Goal: Use online tool/utility: Utilize a website feature to perform a specific function

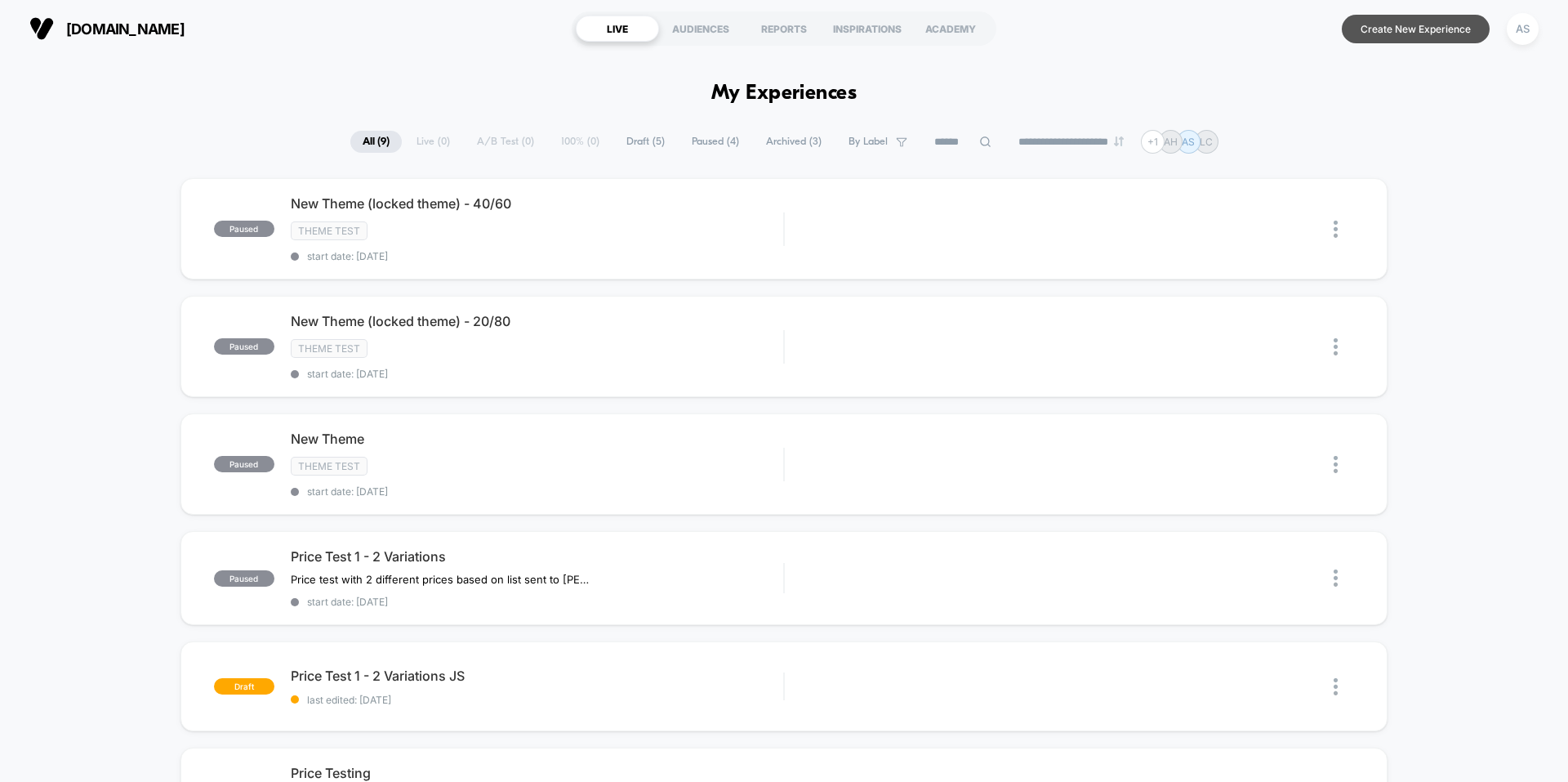
click at [1401, 35] on button "Create New Experience" at bounding box center [1416, 29] width 148 height 29
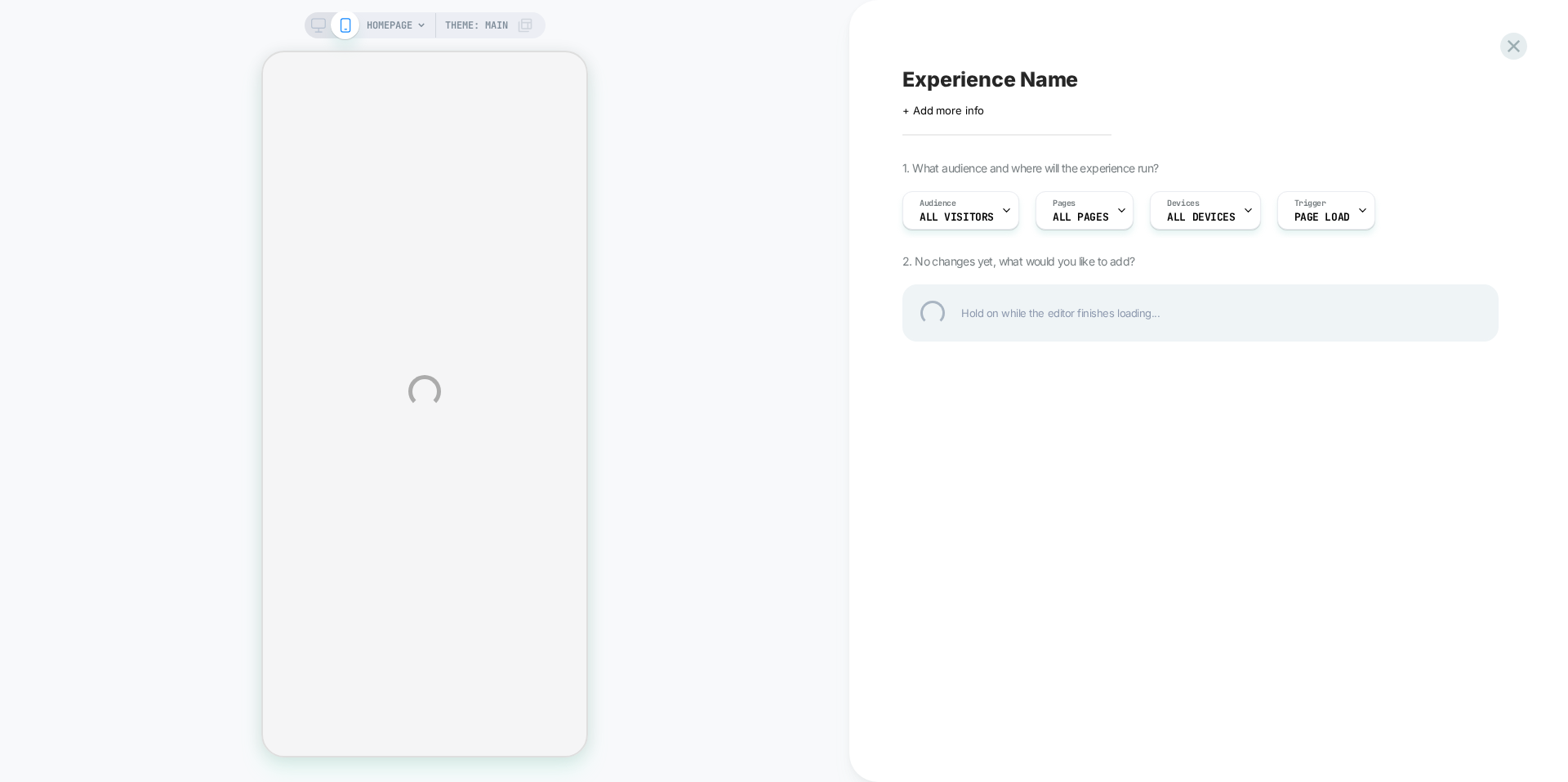
click at [1068, 214] on div "HOMEPAGE Theme: MAIN Experience Name Click to edit experience details + Add mor…" at bounding box center [784, 391] width 1568 height 782
click at [1094, 215] on div "HOMEPAGE Theme: MAIN Experience Name Click to edit experience details + Add mor…" at bounding box center [784, 391] width 1568 height 782
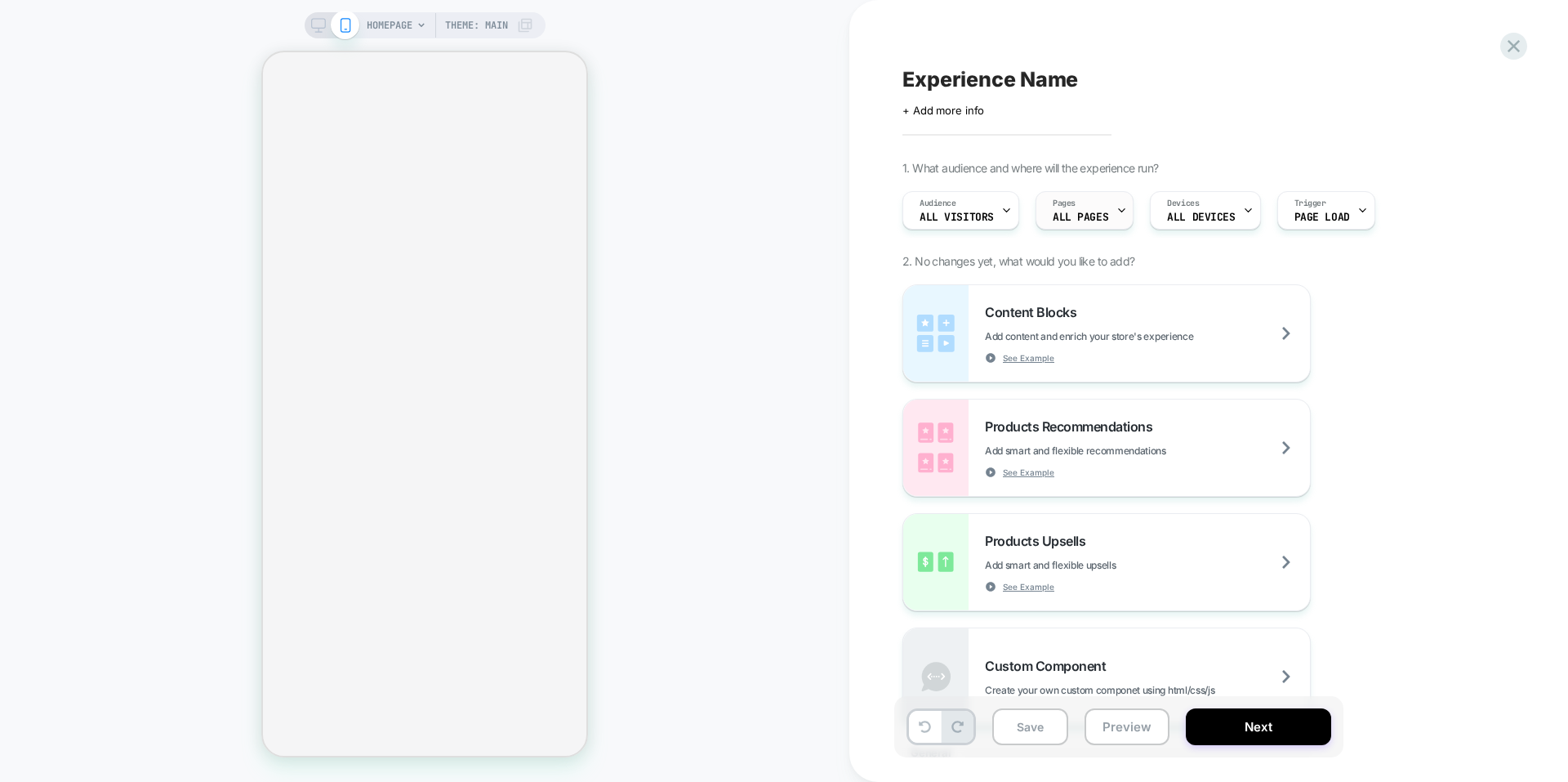
click at [1094, 214] on span "ALL PAGES" at bounding box center [1081, 217] width 56 height 12
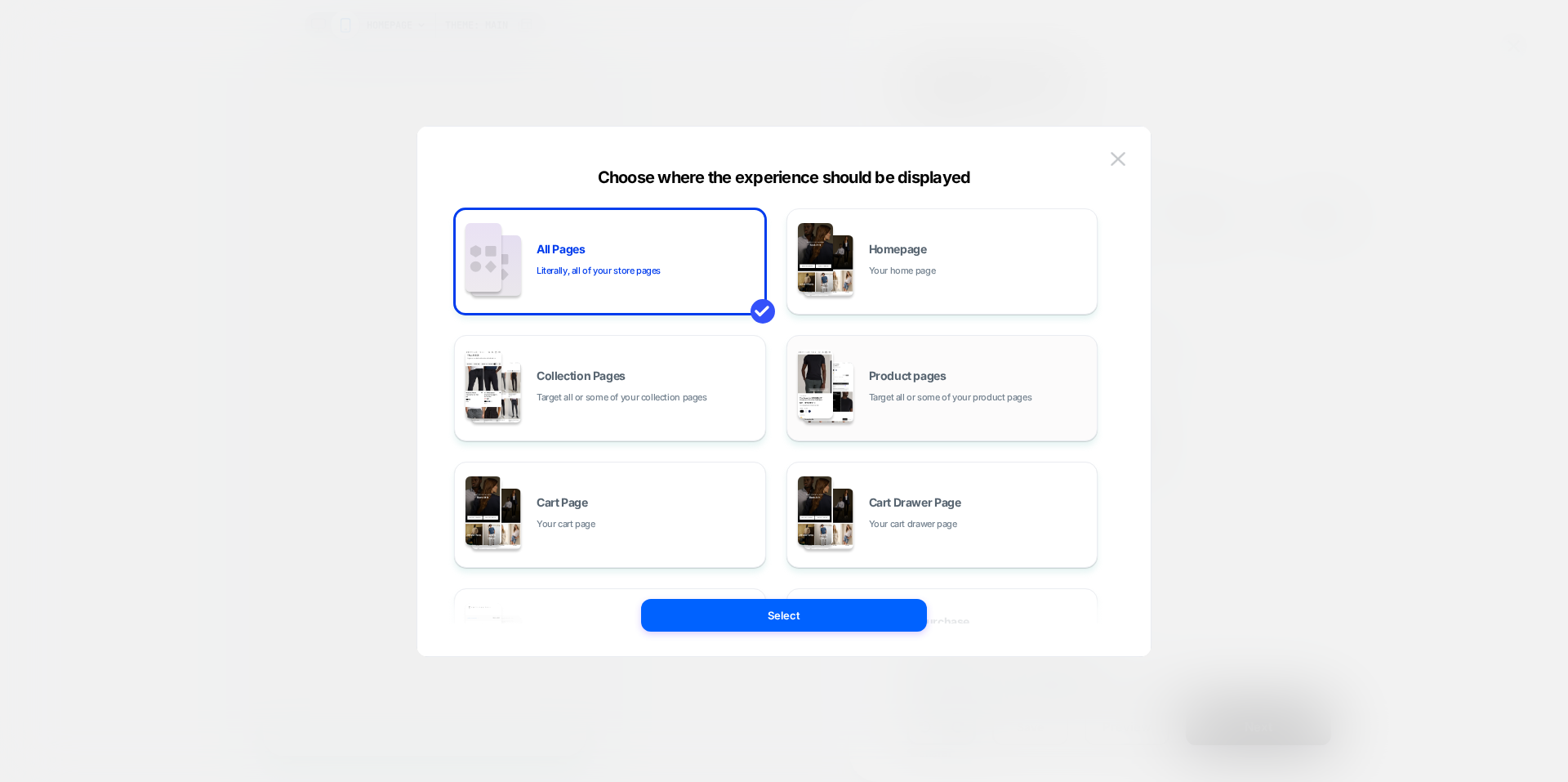
click at [905, 386] on div "Product pages Target all or some of your product pages" at bounding box center [979, 387] width 220 height 35
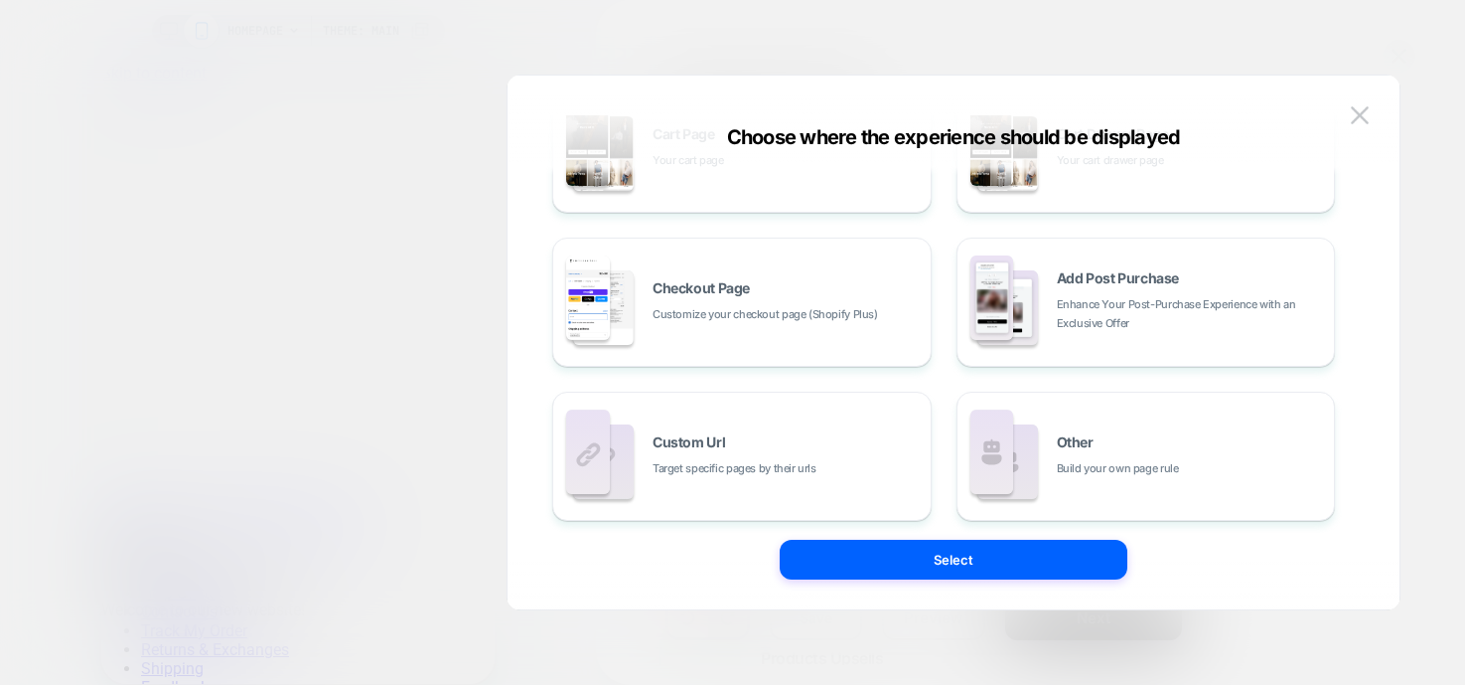
scroll to position [410, 0]
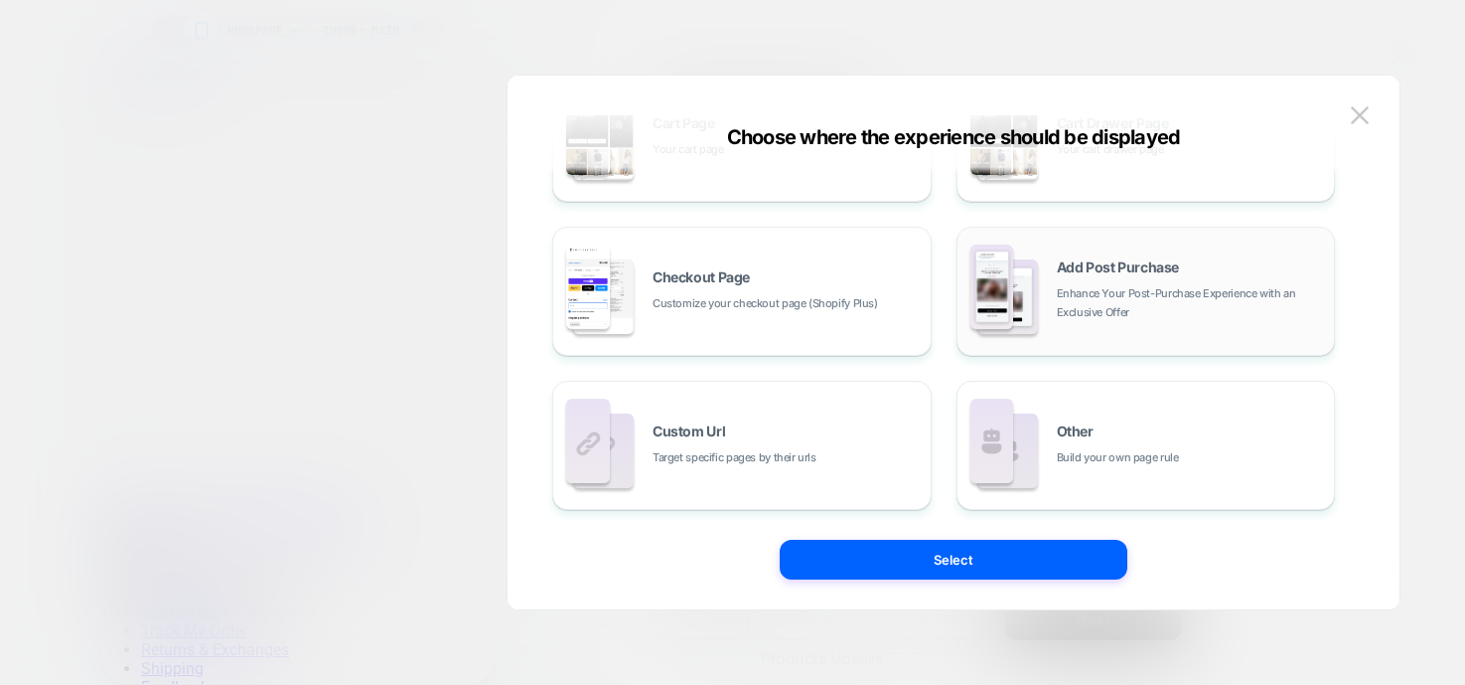
click at [1111, 325] on div "Add Post Purchase Enhance Your Post-Purchase Experience with an Exclusive Offer" at bounding box center [1147, 290] width 358 height 109
